Goal: Task Accomplishment & Management: Manage account settings

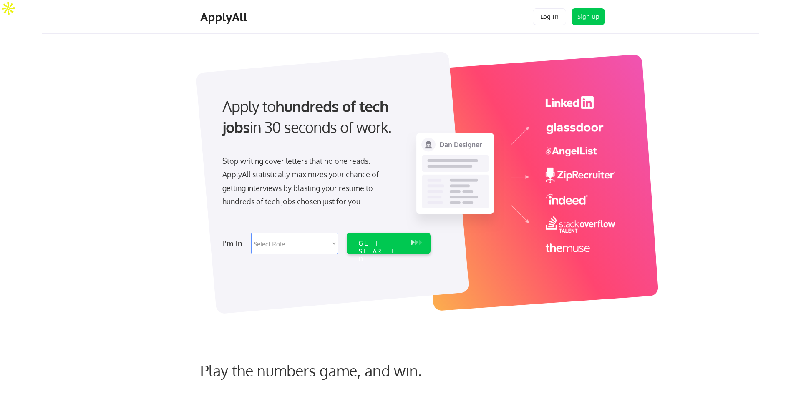
scroll to position [345, 0]
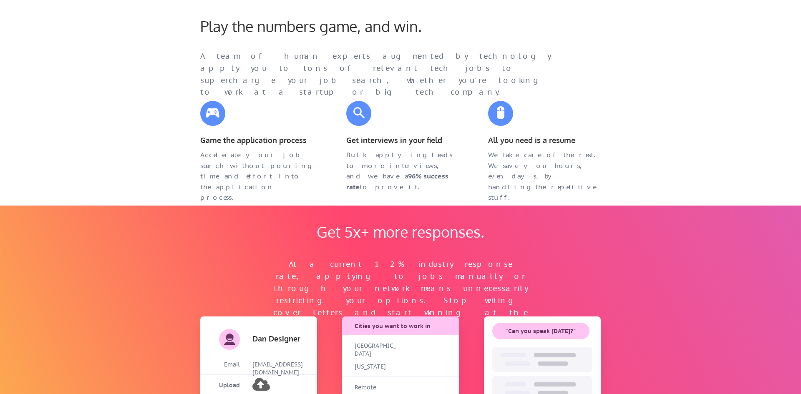
click at [566, 37] on div "Play the numbers game, and win. A team of human experts augmented by technology…" at bounding box center [394, 50] width 404 height 67
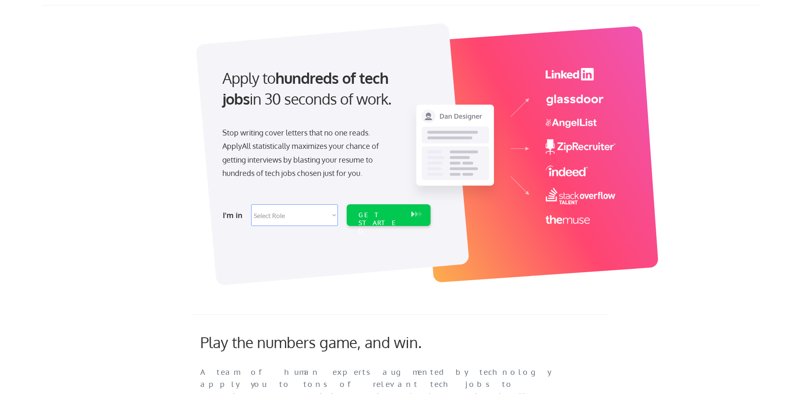
scroll to position [0, 0]
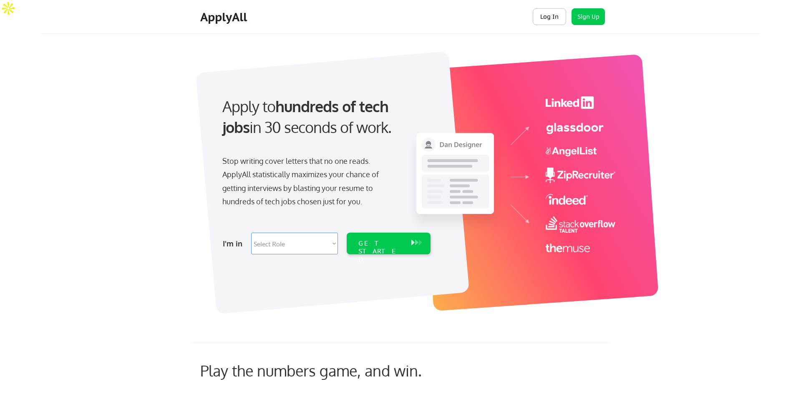
click at [546, 16] on button "Log In" at bounding box center [549, 16] width 33 height 17
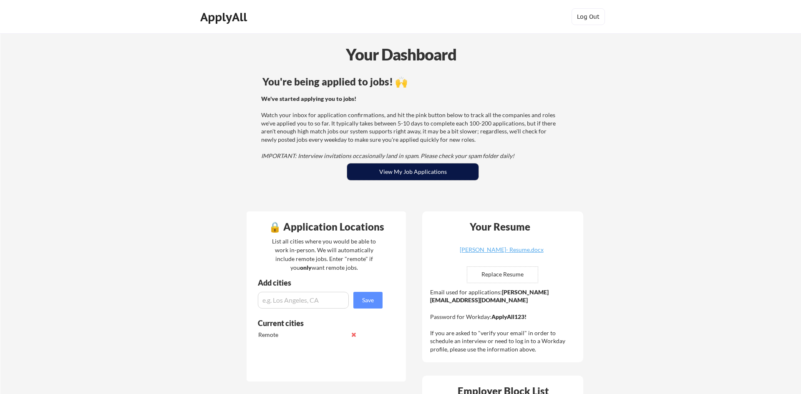
click at [409, 170] on button "View My Job Applications" at bounding box center [412, 172] width 131 height 17
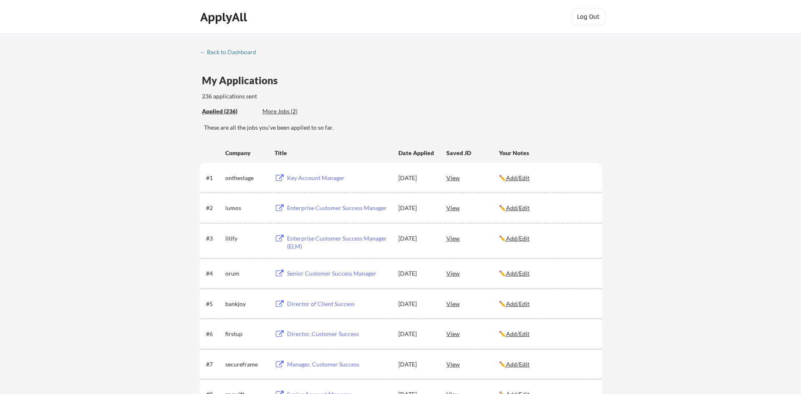
click at [272, 111] on div "More Jobs (2)" at bounding box center [292, 111] width 61 height 8
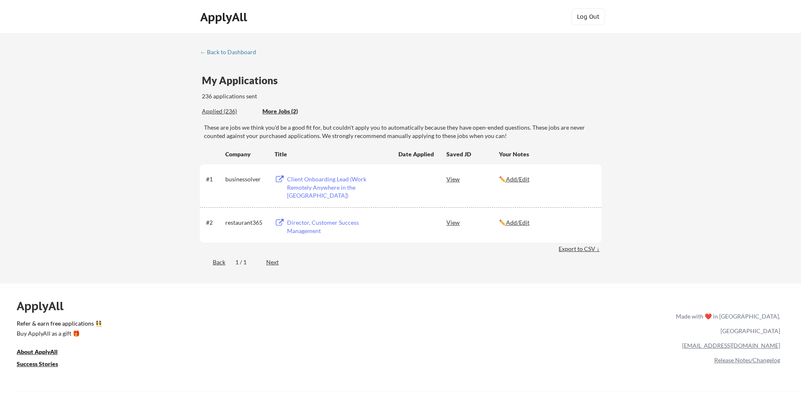
click at [340, 187] on div "Client Onboarding Lead (Work Remotely Anywhere in the United States)" at bounding box center [338, 187] width 103 height 25
click at [302, 220] on div "Director, Customer Success Management" at bounding box center [338, 227] width 103 height 16
